Goal: Transaction & Acquisition: Purchase product/service

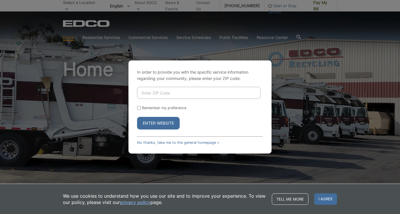
click at [151, 94] on input "Enter ZIP Code" at bounding box center [199, 93] width 124 height 12
type input "92118"
click at [150, 108] on label "Remember my preference" at bounding box center [164, 108] width 44 height 4
click at [141, 108] on input "Remember my preference" at bounding box center [139, 108] width 4 height 4
checkbox input "true"
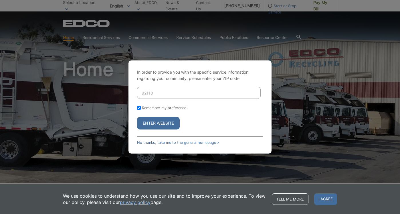
click at [153, 123] on button "Enter Website" at bounding box center [158, 123] width 43 height 13
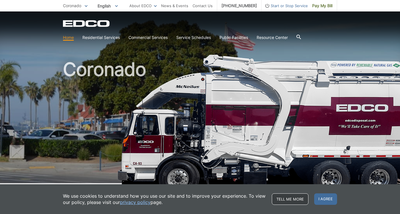
click at [292, 199] on link "Tell me more" at bounding box center [290, 198] width 37 height 11
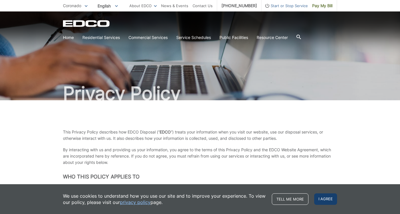
click at [324, 201] on span "I agree" at bounding box center [325, 198] width 23 height 11
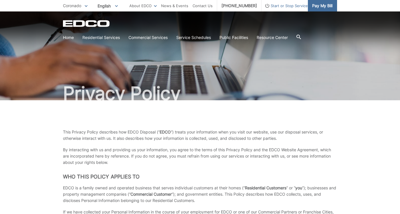
click at [321, 6] on span "Pay My Bill" at bounding box center [322, 6] width 20 height 6
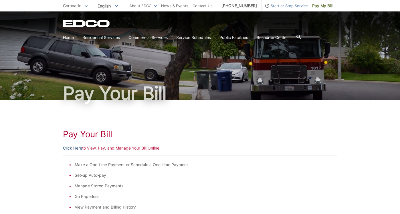
click at [72, 147] on link "Click Here" at bounding box center [72, 148] width 19 height 6
